Goal: Navigation & Orientation: Find specific page/section

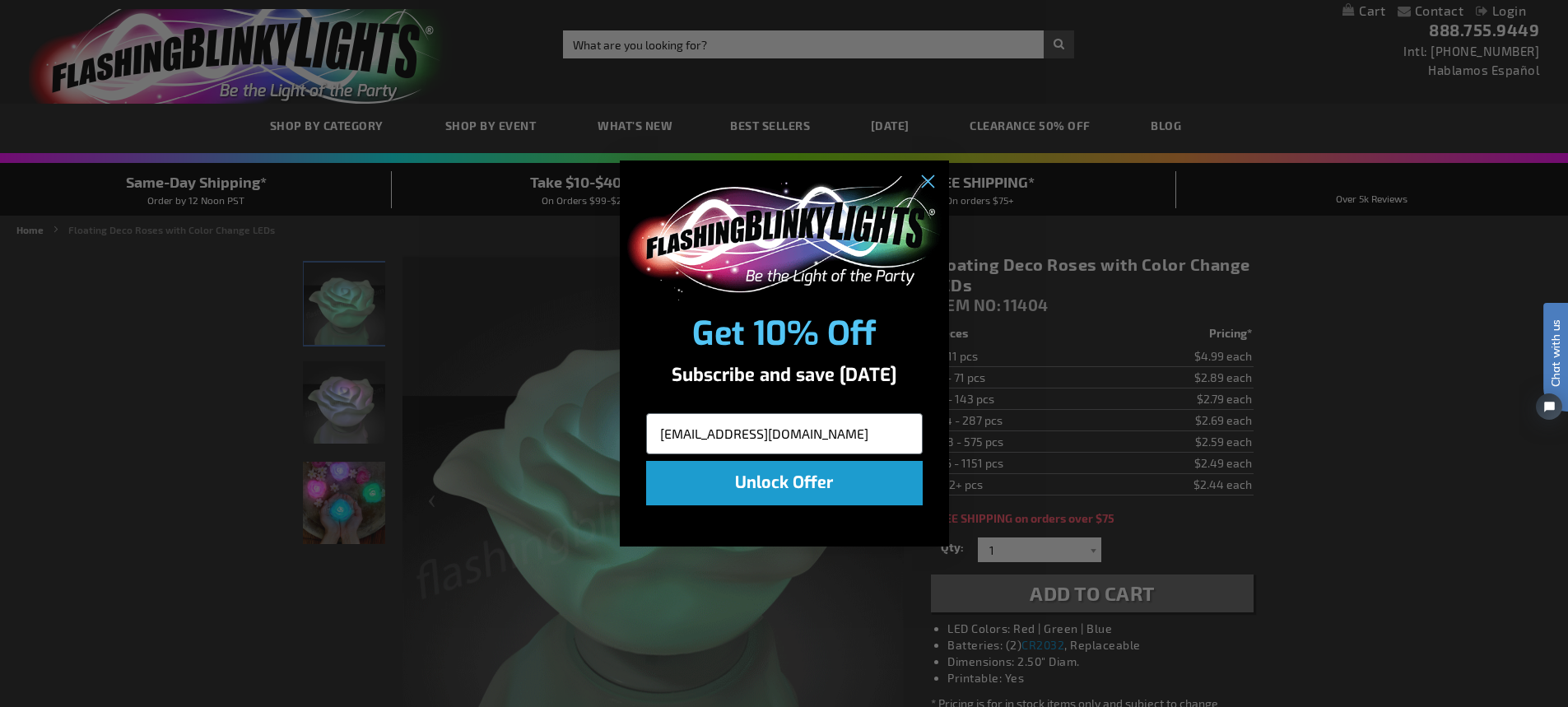
type input "[EMAIL_ADDRESS][DOMAIN_NAME]"
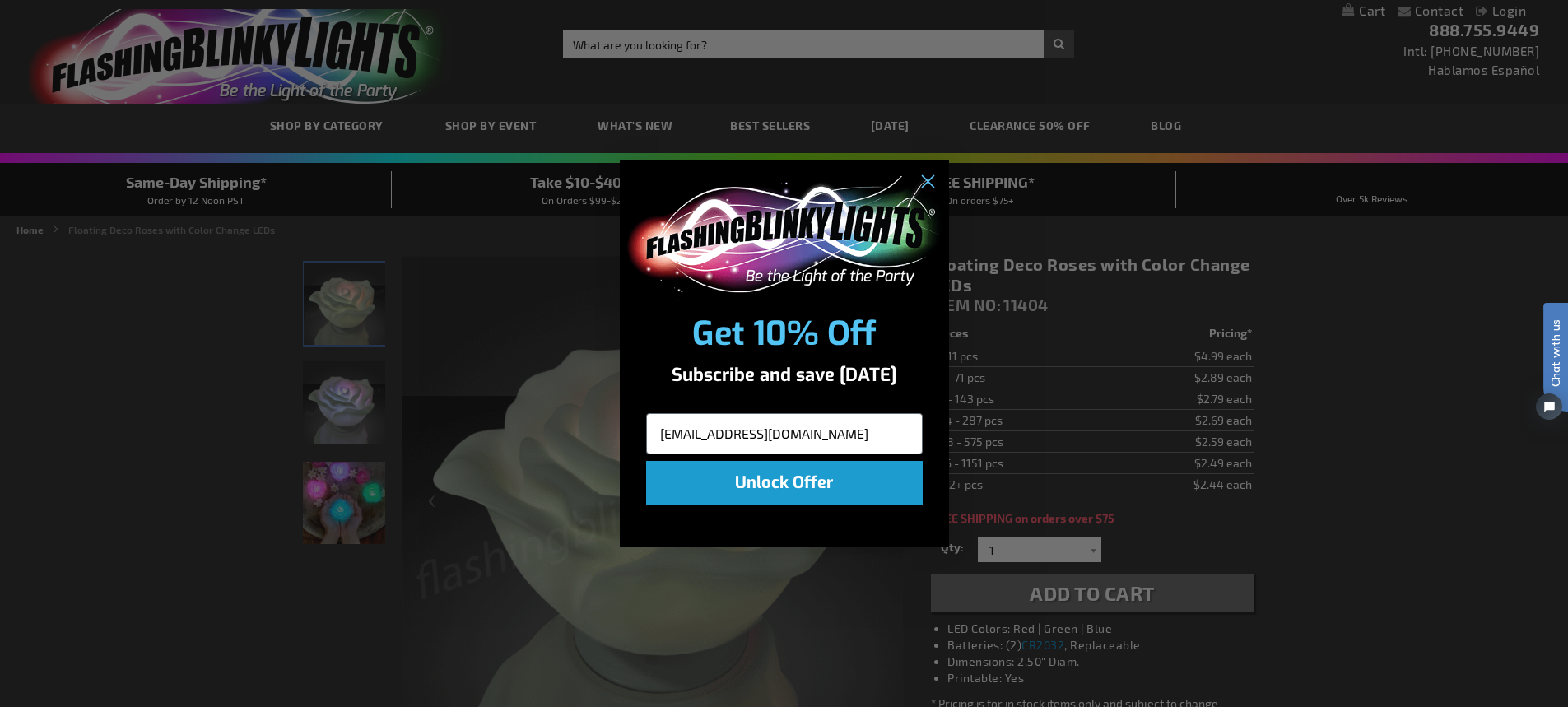
click input "Submit" at bounding box center [0, 0] width 0 height 0
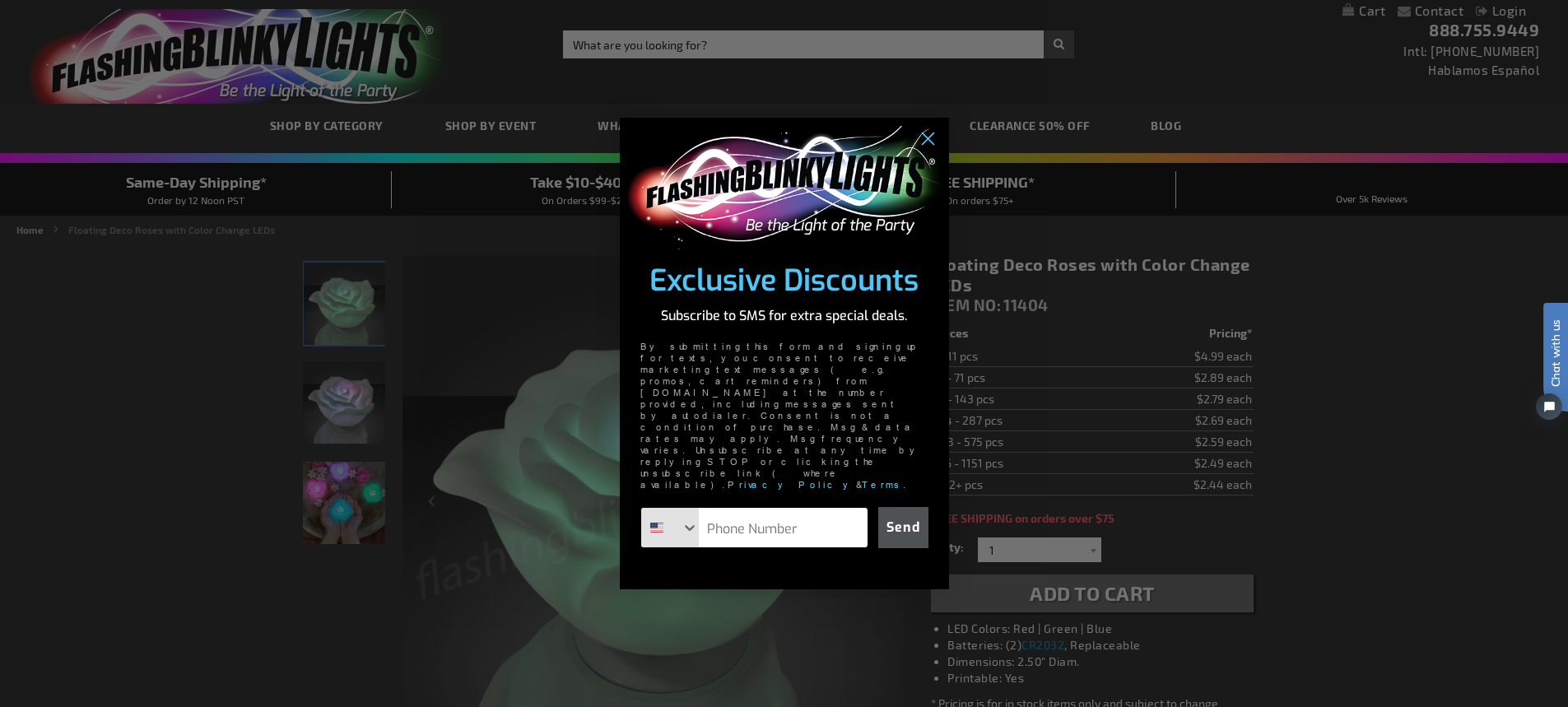
click at [673, 508] on button "Search Countries" at bounding box center [670, 528] width 59 height 40
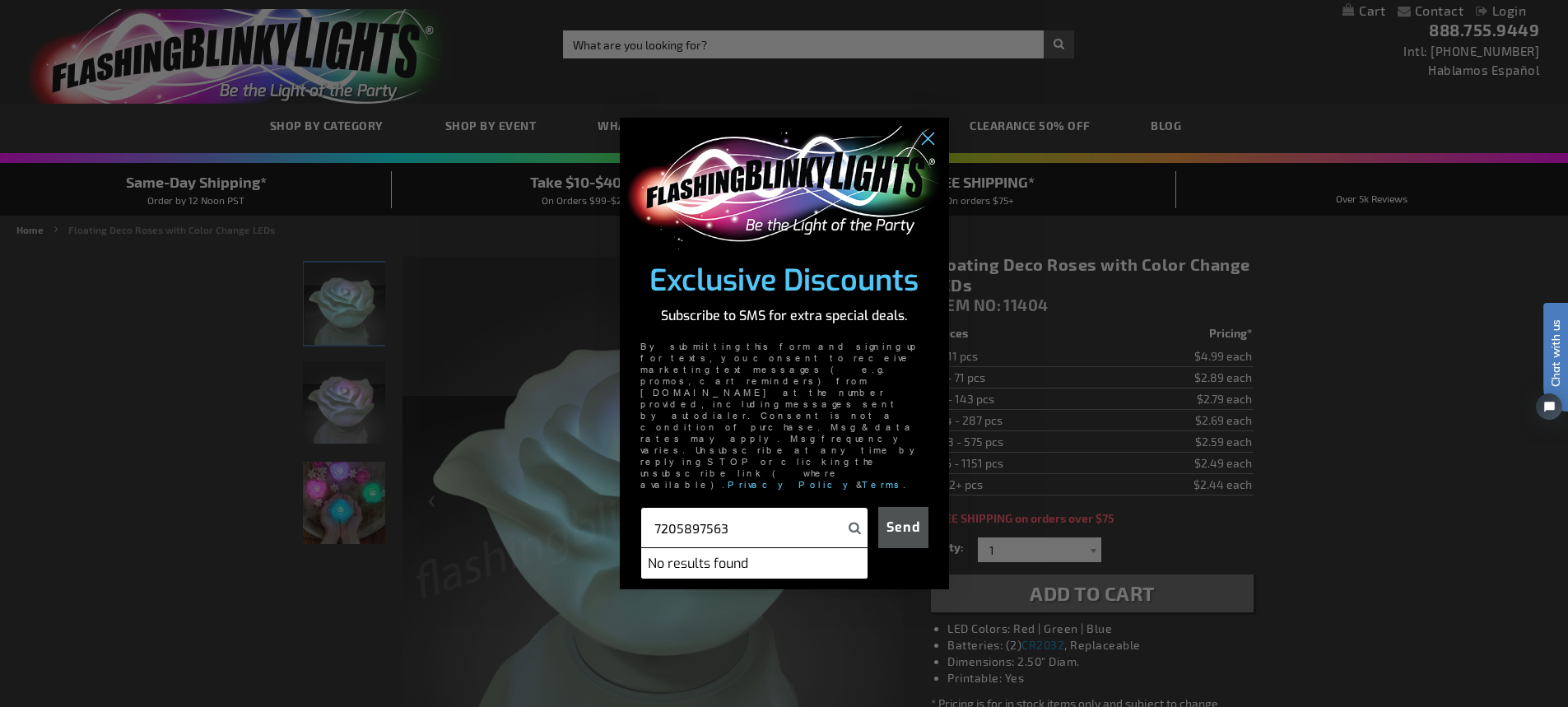
type input "7205897563"
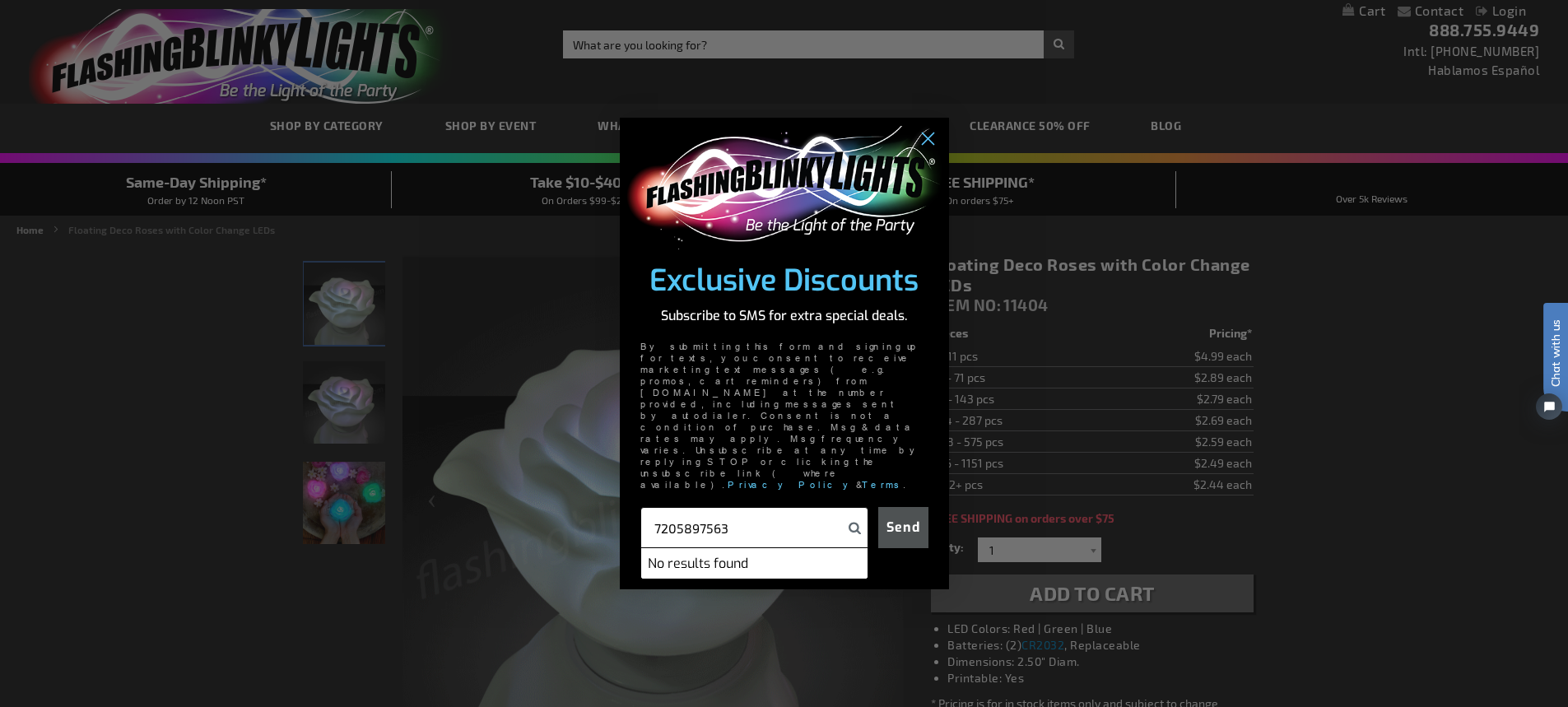
click input "Submit" at bounding box center [0, 0] width 0 height 0
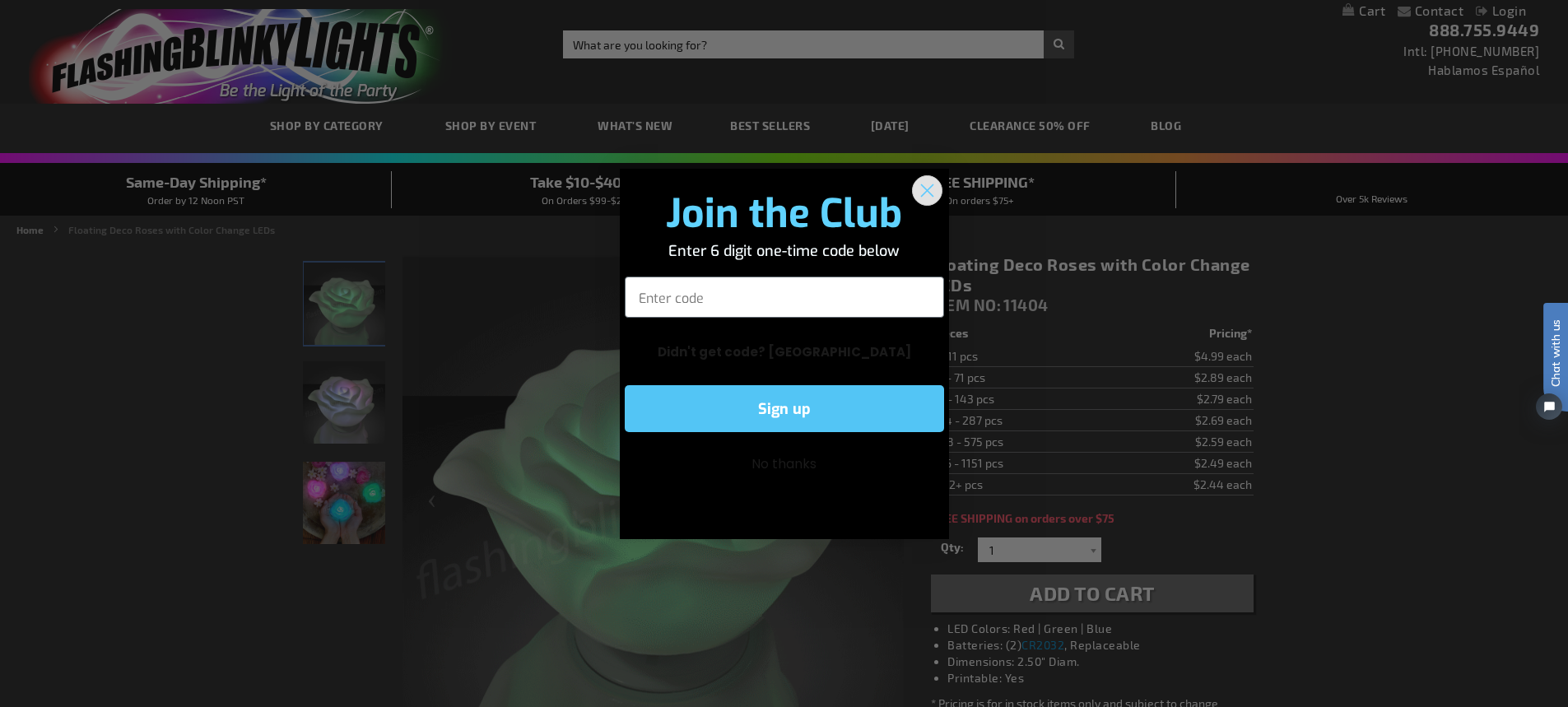
click at [927, 193] on circle "Close dialog" at bounding box center [925, 189] width 27 height 27
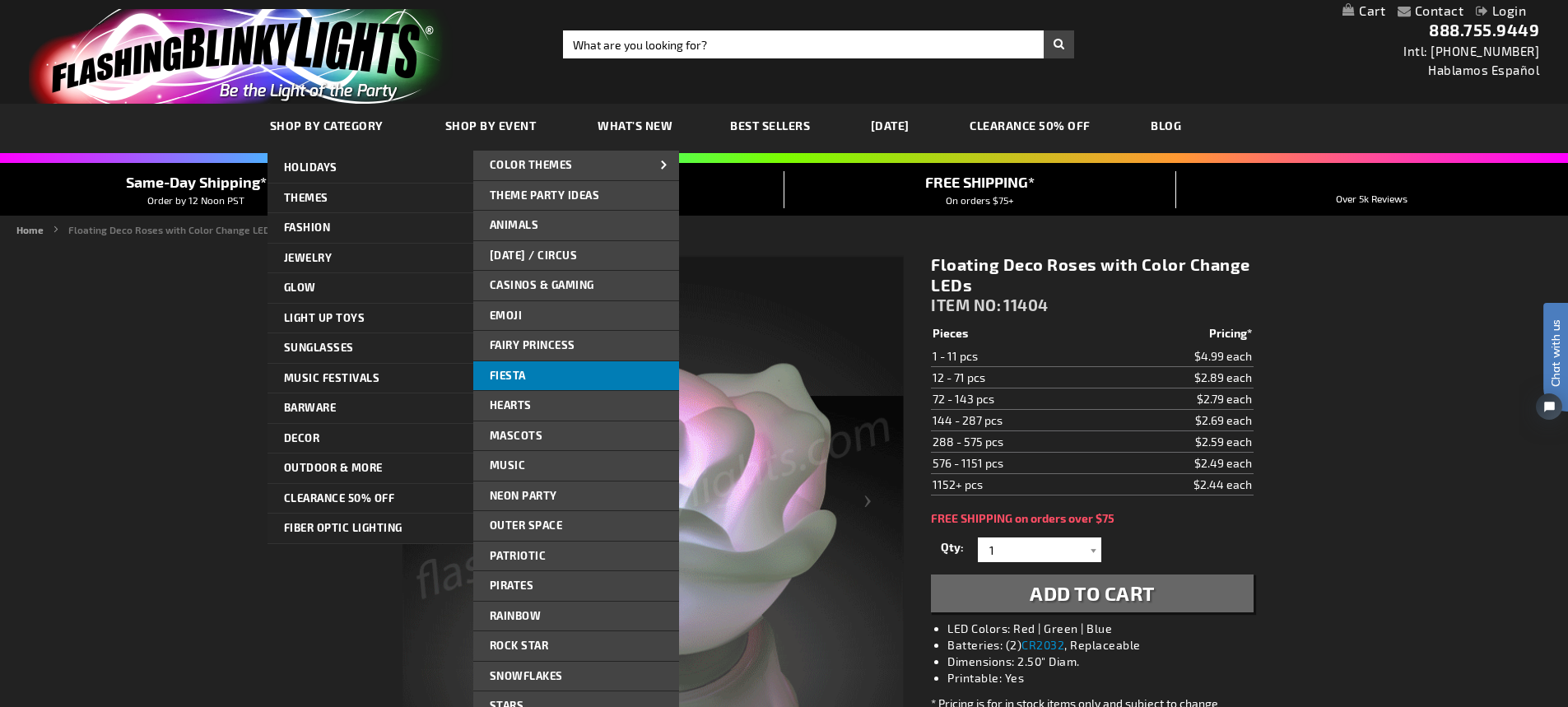
click at [530, 376] on link "Fiesta" at bounding box center [576, 376] width 205 height 30
